Goal: Task Accomplishment & Management: Manage account settings

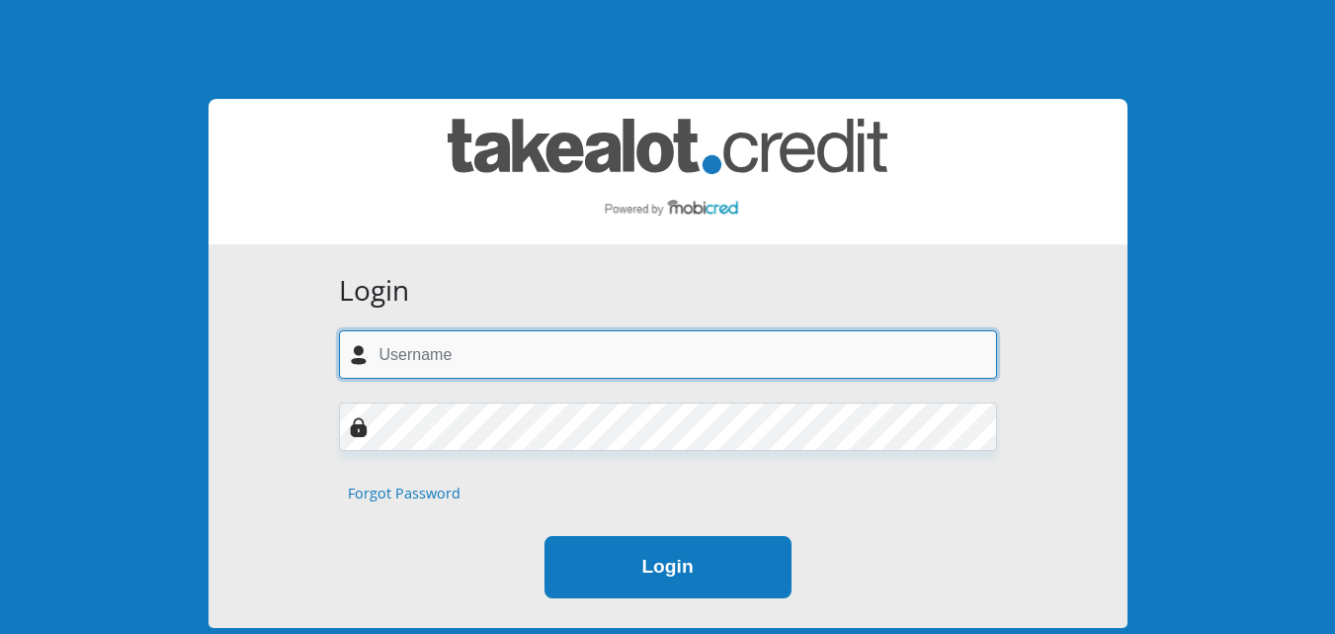
type input "overdose.seane7@gmail.com"
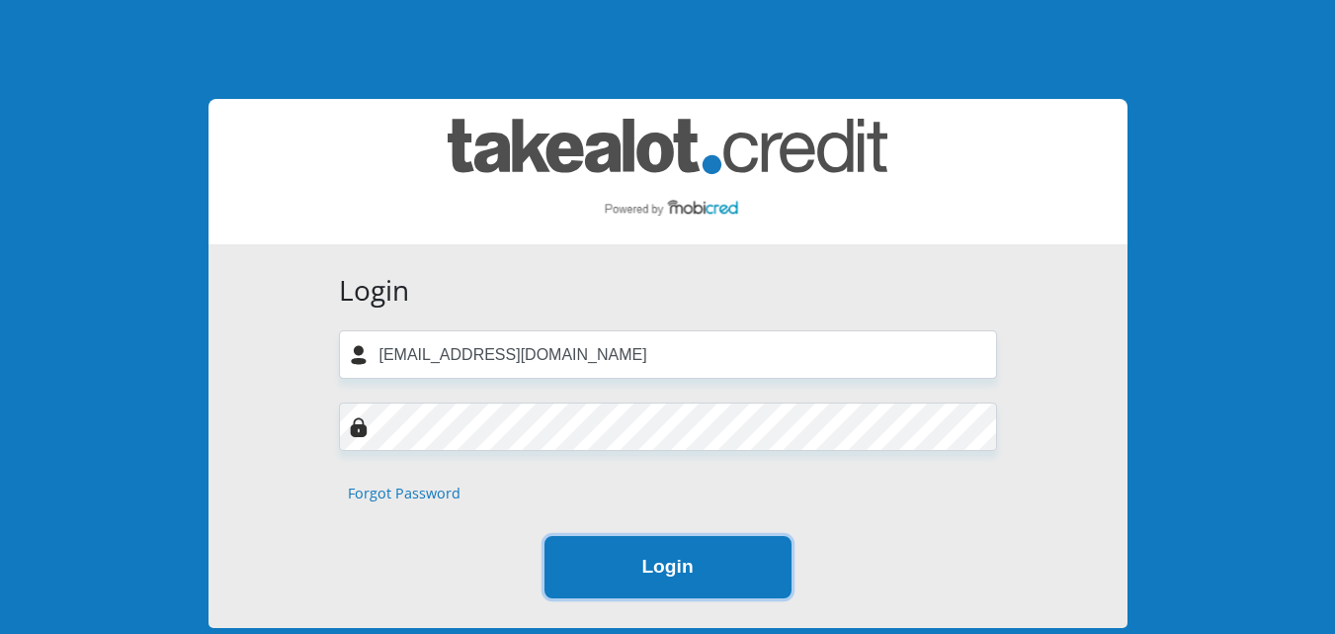
click at [679, 581] on button "Login" at bounding box center [668, 567] width 247 height 62
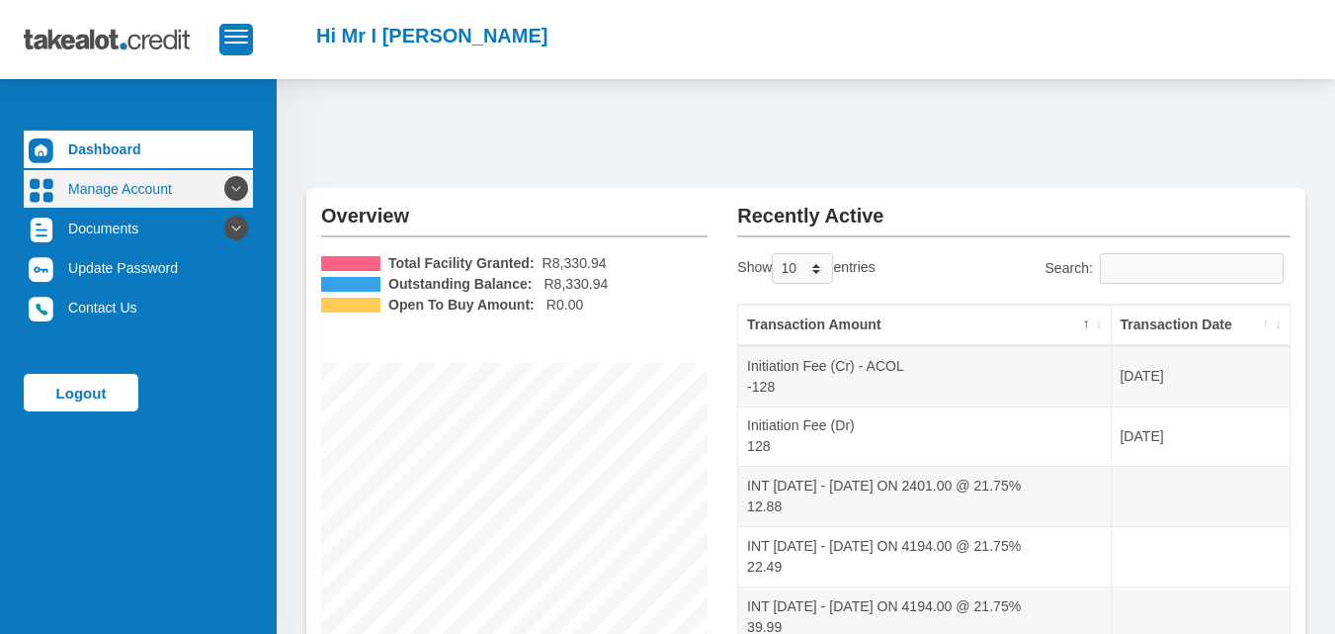
click at [236, 195] on icon at bounding box center [236, 189] width 34 height 34
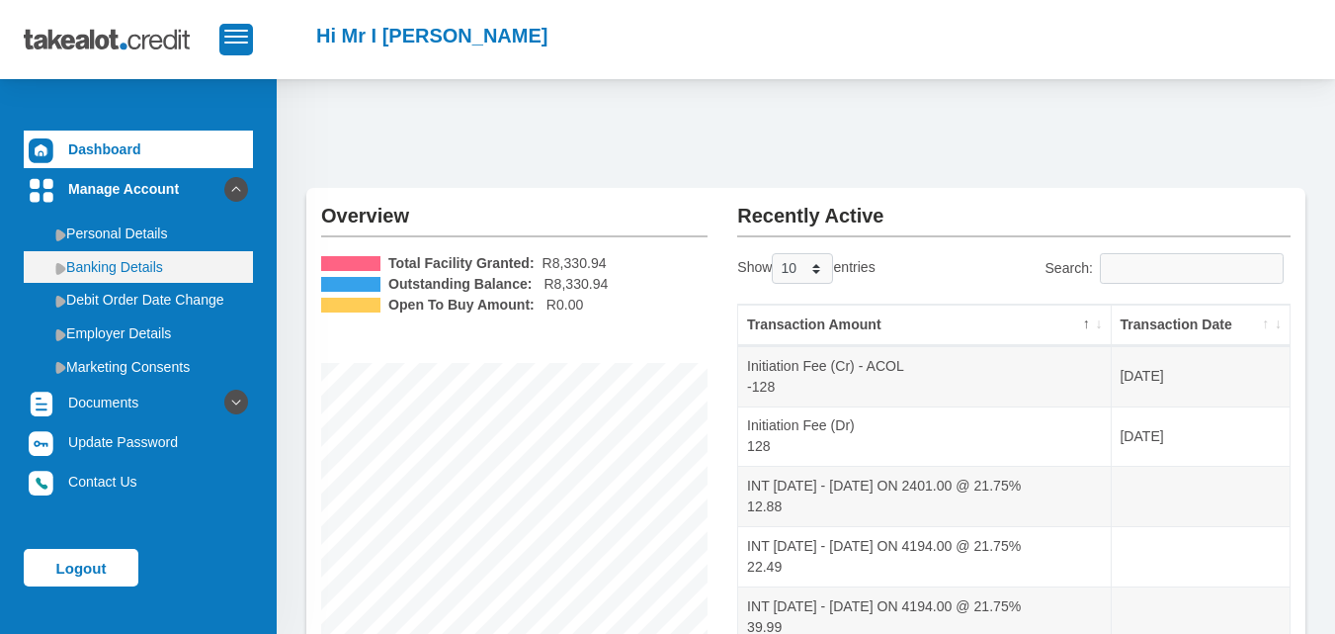
click at [142, 256] on link "Banking Details" at bounding box center [138, 267] width 229 height 32
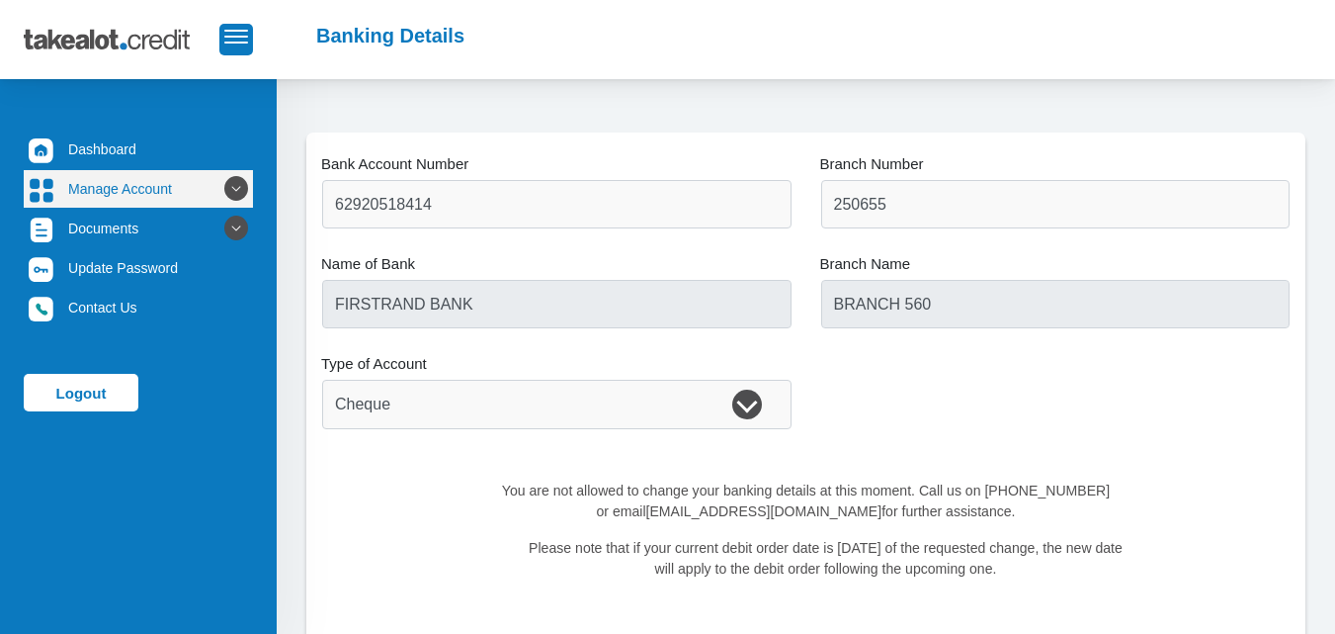
click at [189, 177] on link "Manage Account" at bounding box center [138, 189] width 229 height 38
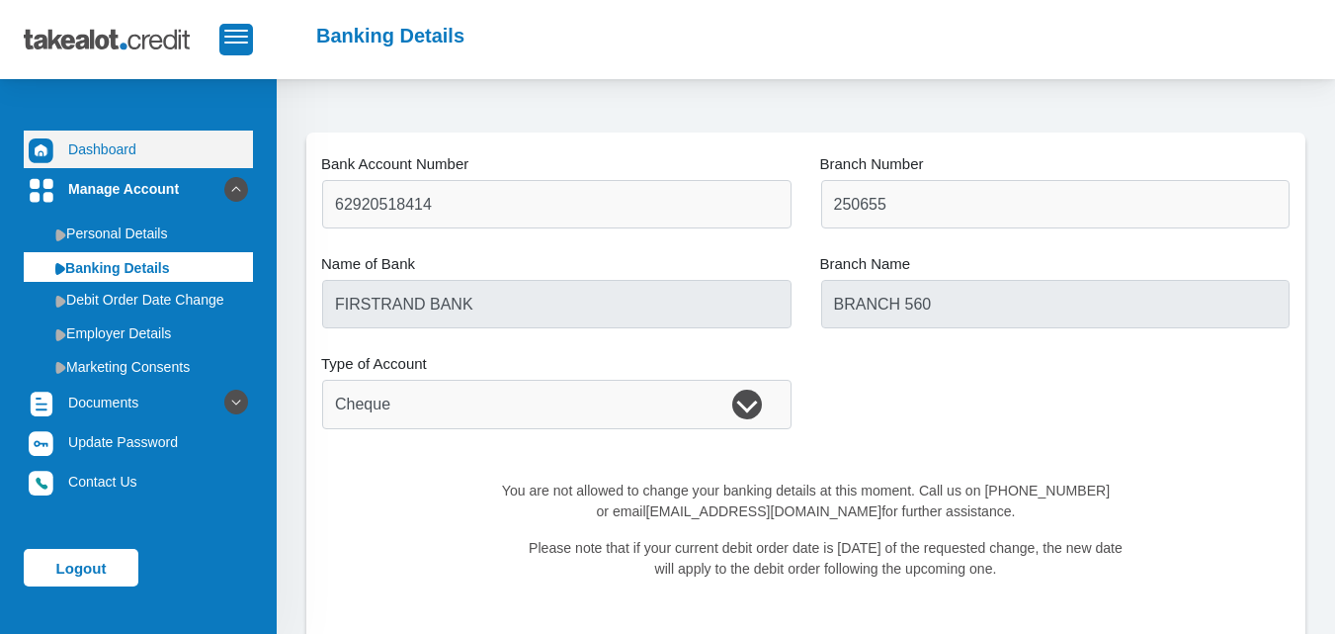
click at [164, 160] on link "Dashboard" at bounding box center [138, 149] width 229 height 38
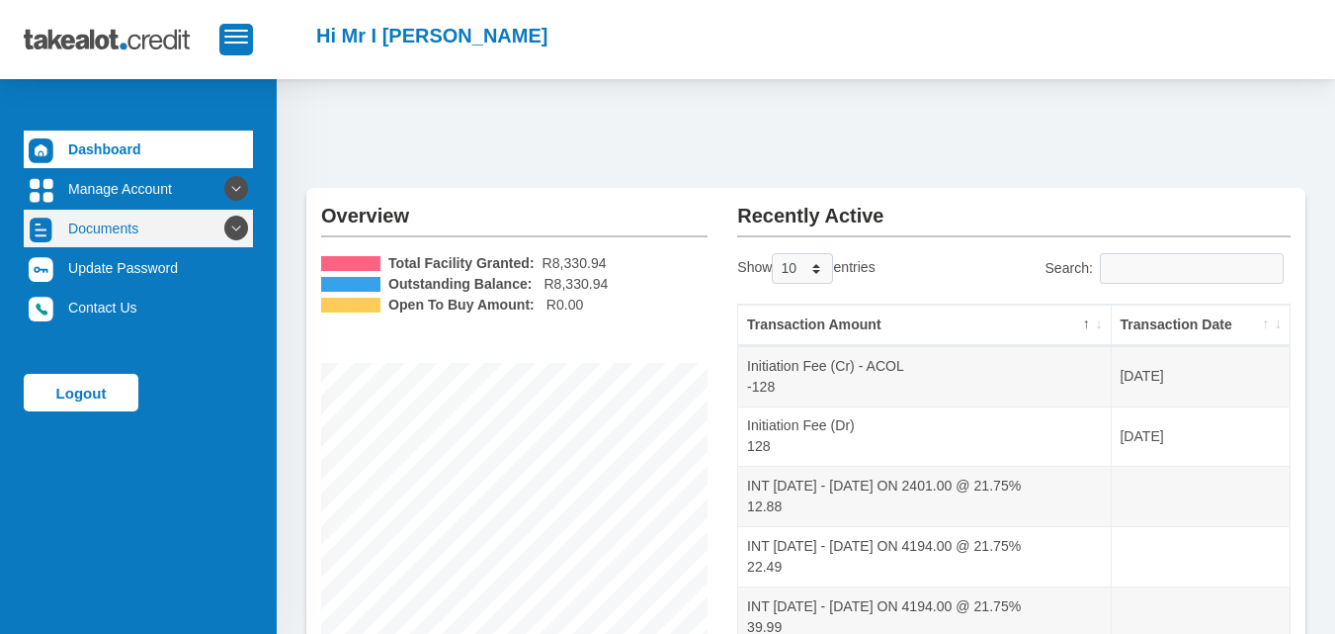
click at [223, 228] on icon at bounding box center [236, 229] width 34 height 34
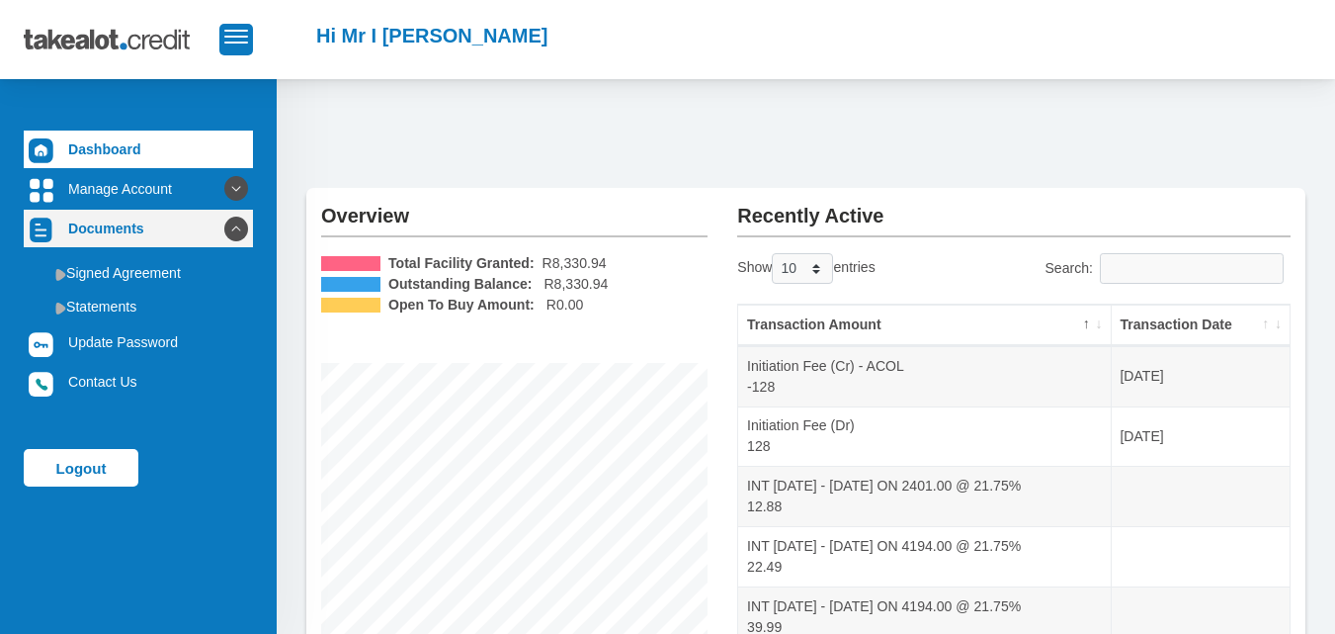
click at [223, 228] on icon at bounding box center [236, 229] width 34 height 34
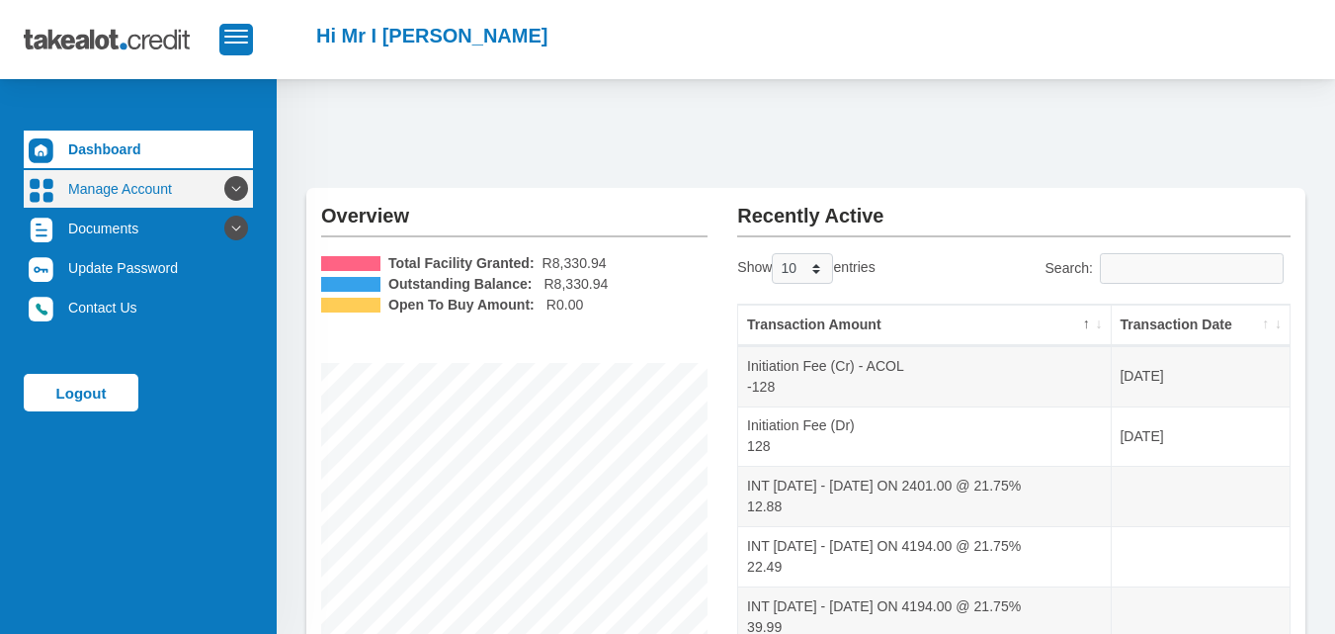
click at [224, 191] on icon at bounding box center [236, 189] width 34 height 34
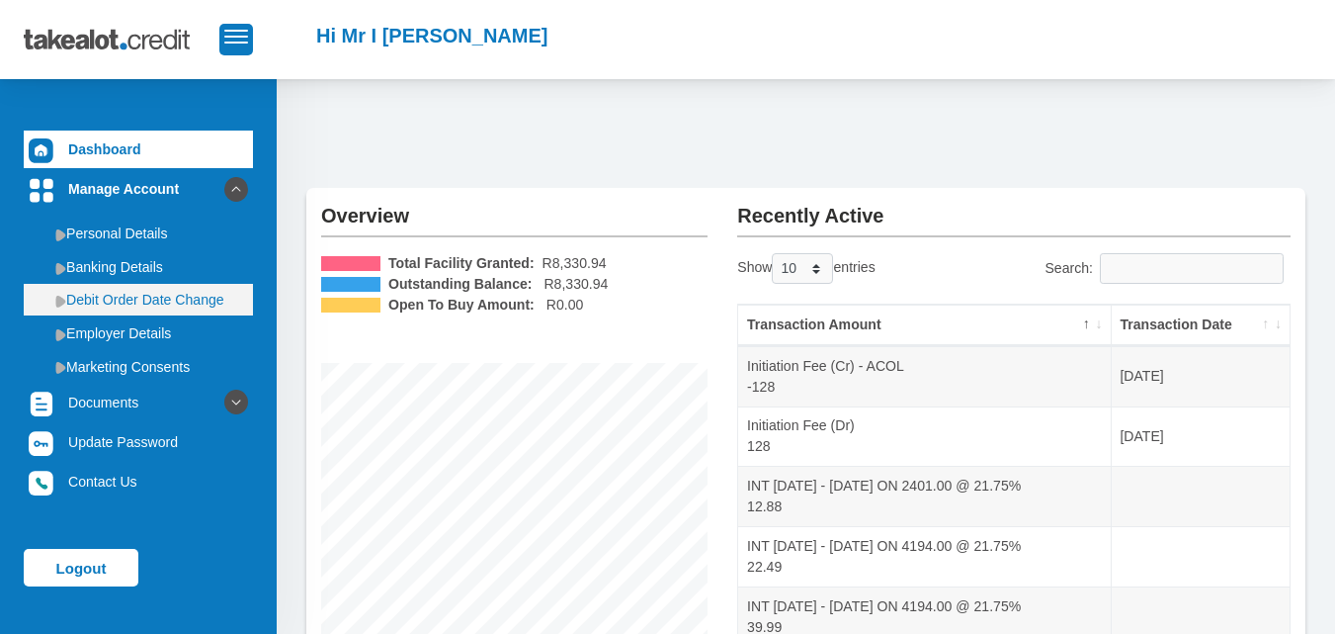
click at [137, 297] on link "Debit Order Date Change" at bounding box center [138, 300] width 229 height 32
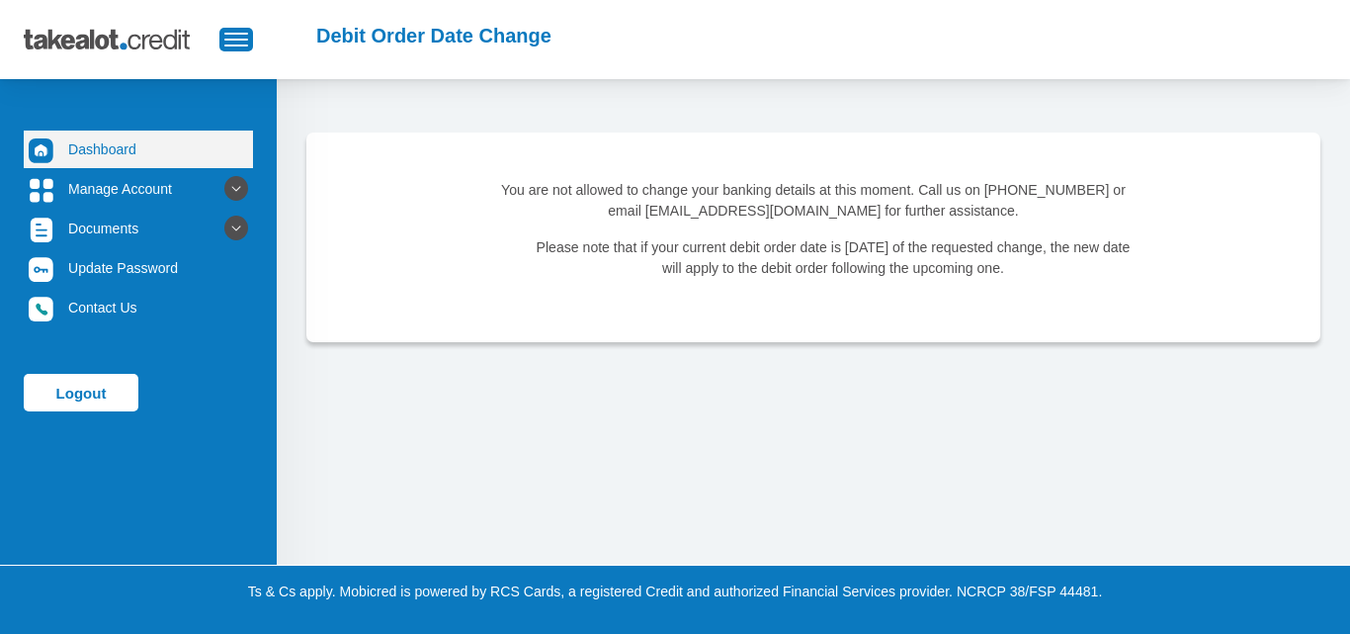
click at [160, 145] on link "Dashboard" at bounding box center [138, 149] width 229 height 38
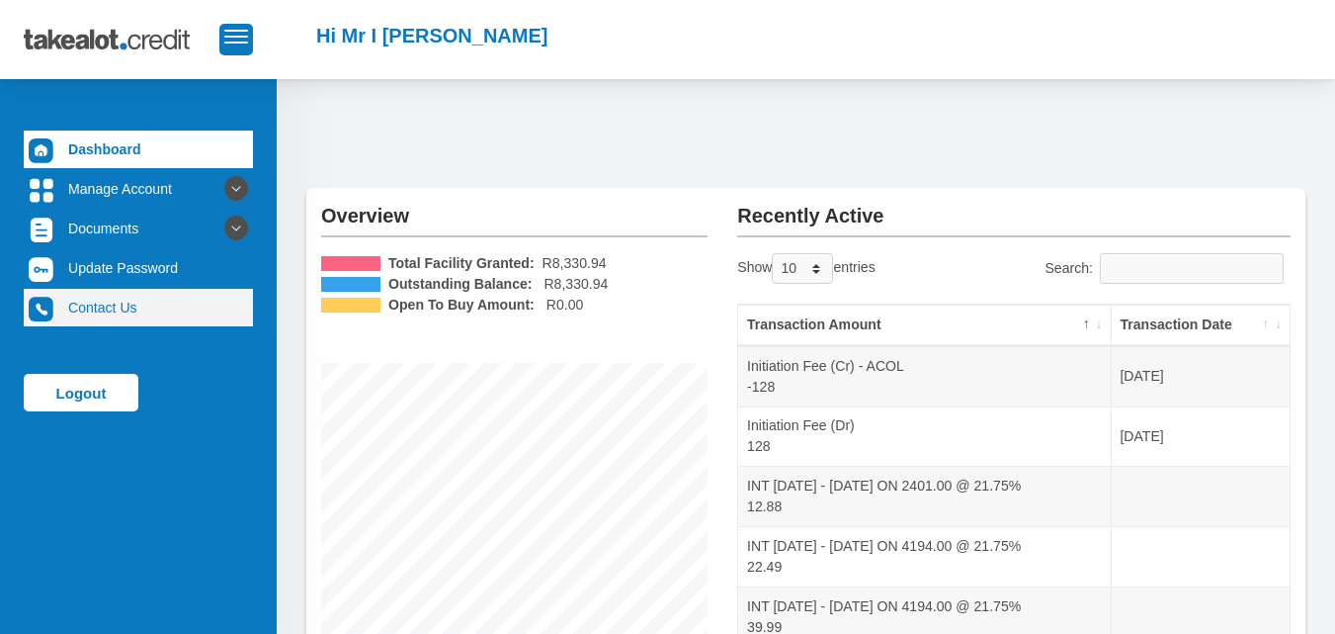
click at [160, 314] on link "Contact Us" at bounding box center [138, 308] width 229 height 38
